Goal: Check status: Check status

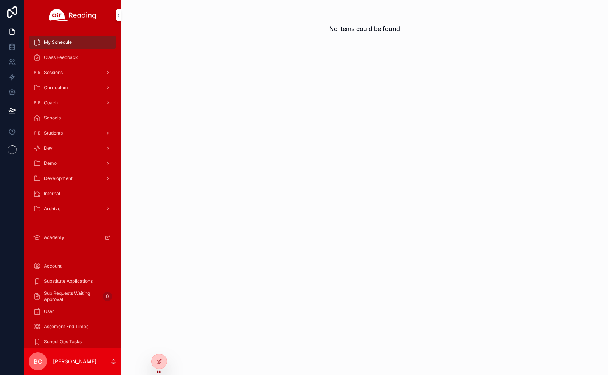
click at [0, 0] on icon at bounding box center [0, 0] width 0 height 0
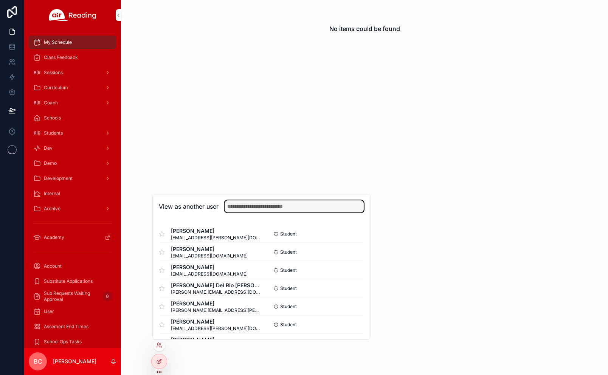
click at [266, 206] on input "text" at bounding box center [294, 206] width 139 height 12
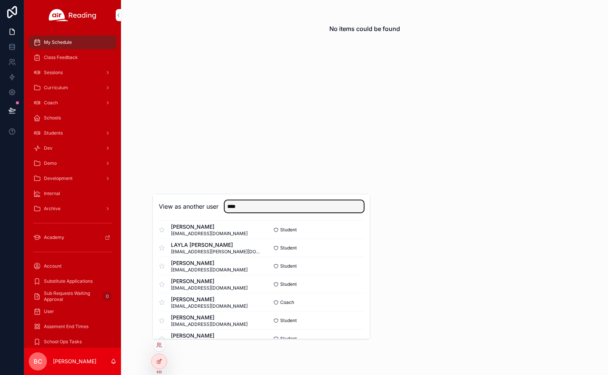
scroll to position [498, 0]
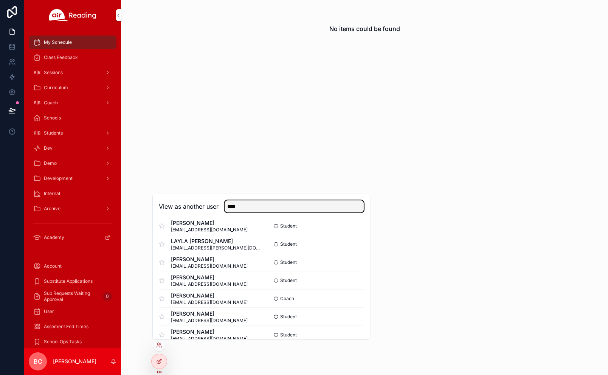
type input "****"
click at [0, 0] on button "Select" at bounding box center [0, 0] width 0 height 0
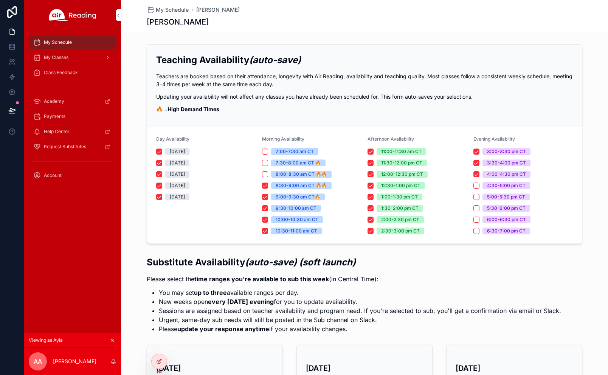
click at [91, 77] on div "Class Feedback" at bounding box center [72, 73] width 79 height 12
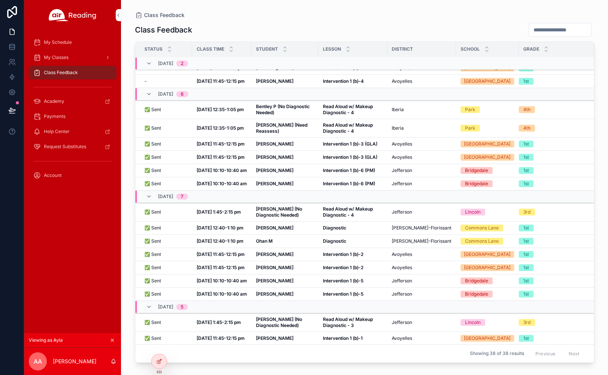
scroll to position [12, 0]
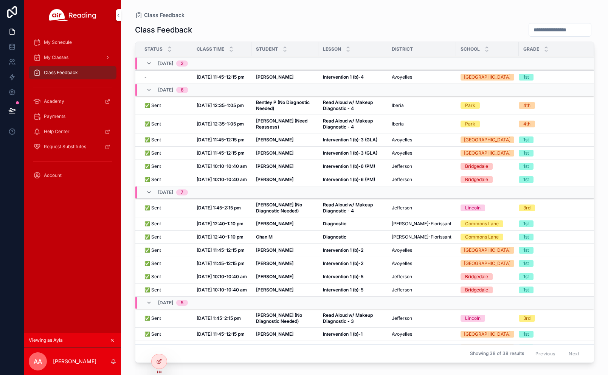
click at [80, 116] on div "Payments" at bounding box center [72, 116] width 79 height 12
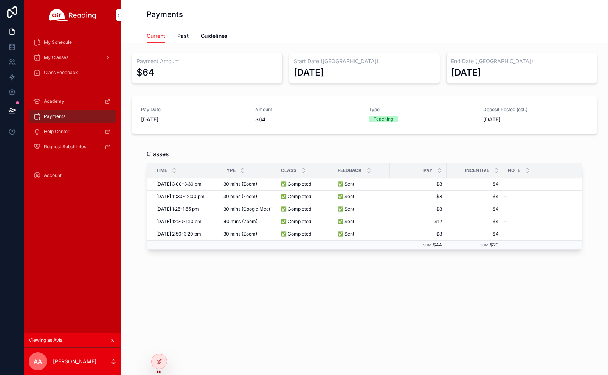
click at [184, 36] on span "Past" at bounding box center [182, 36] width 11 height 8
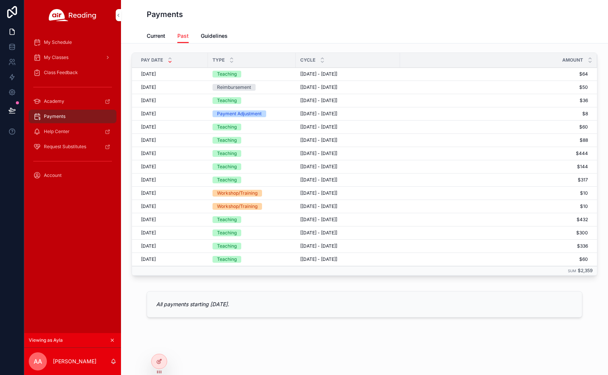
click at [160, 38] on span "Current" at bounding box center [156, 36] width 19 height 8
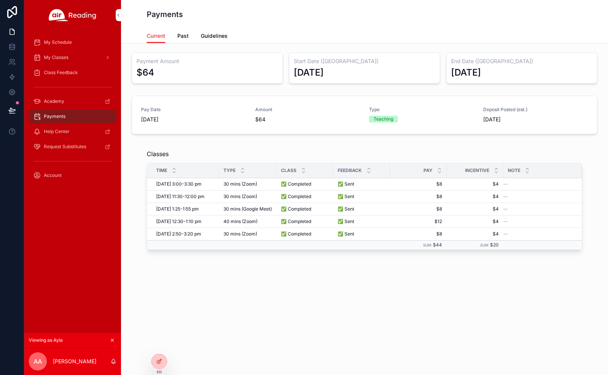
click at [0, 0] on icon at bounding box center [0, 0] width 0 height 0
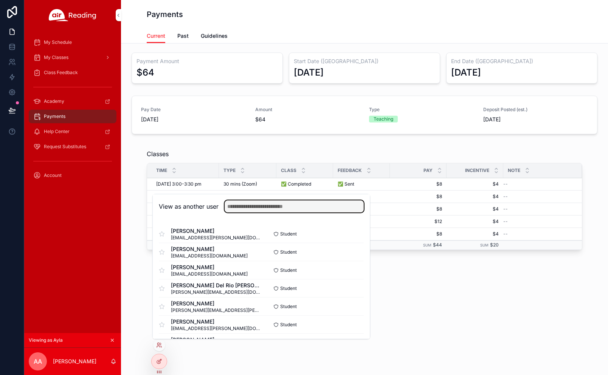
click at [266, 201] on input "text" at bounding box center [294, 206] width 139 height 12
paste input "**********"
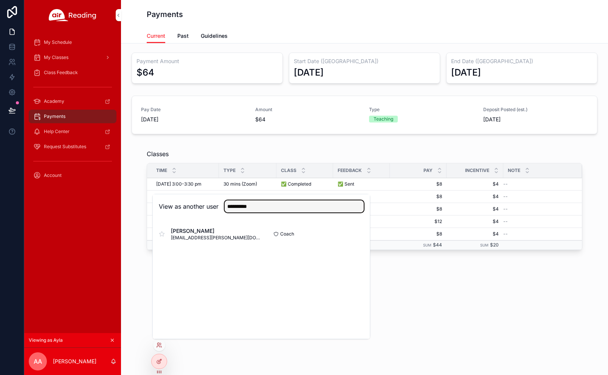
type input "**********"
click at [0, 0] on button "Select" at bounding box center [0, 0] width 0 height 0
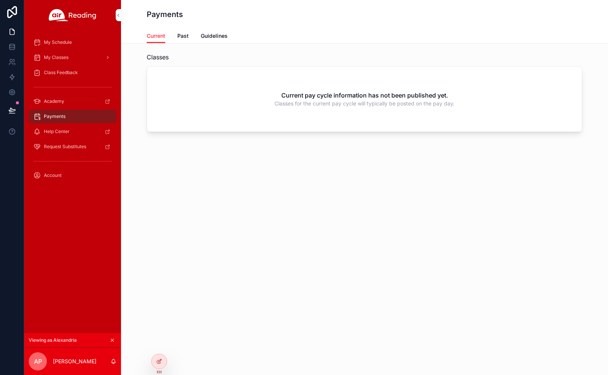
click at [184, 37] on span "Past" at bounding box center [182, 36] width 11 height 8
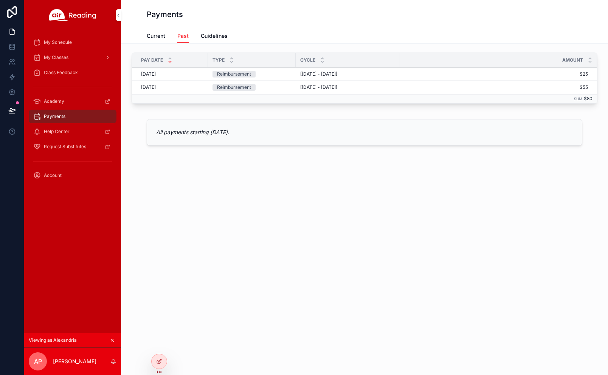
click at [160, 38] on span "Current" at bounding box center [156, 36] width 19 height 8
